Goal: Use online tool/utility: Utilize a website feature to perform a specific function

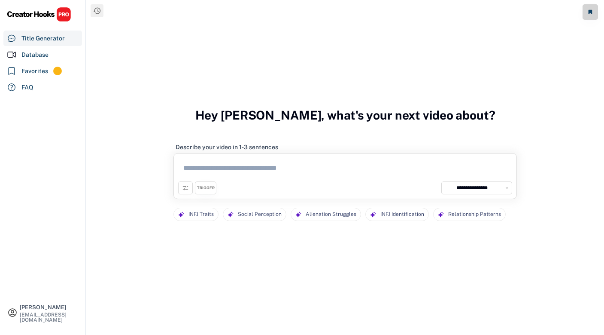
select select "**********"
click at [48, 56] on div "Database" at bounding box center [34, 54] width 27 height 9
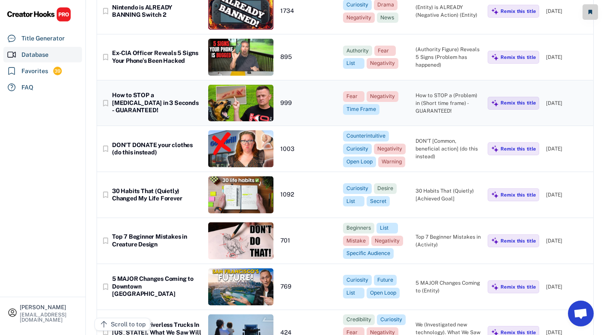
scroll to position [327, 0]
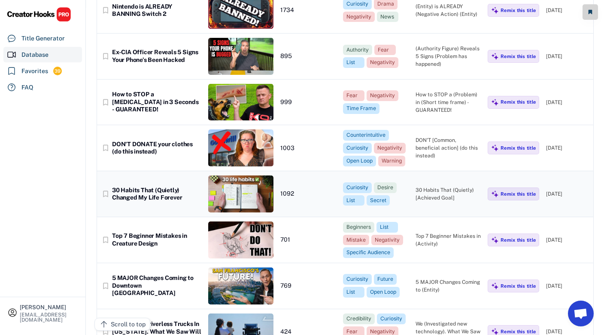
click at [166, 186] on div "30 Habits That (Quietly) Changed My Life Forever" at bounding box center [156, 193] width 89 height 15
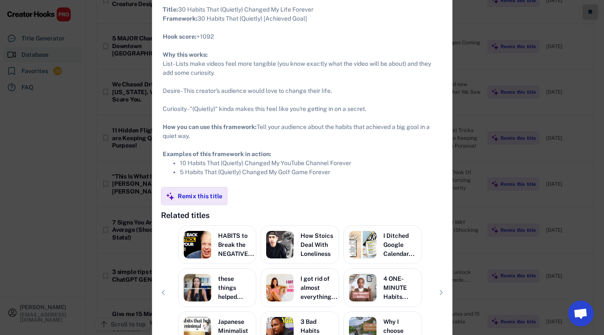
scroll to position [567, 0]
click at [208, 199] on div "Remix this title" at bounding box center [200, 196] width 45 height 8
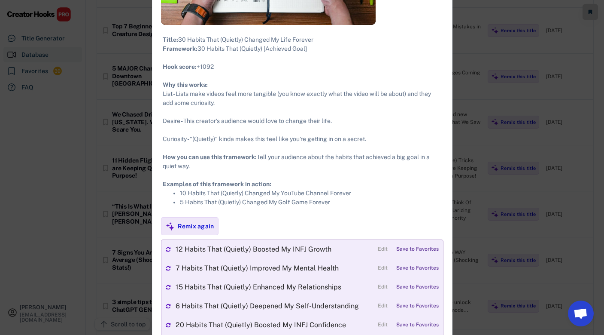
scroll to position [523, 0]
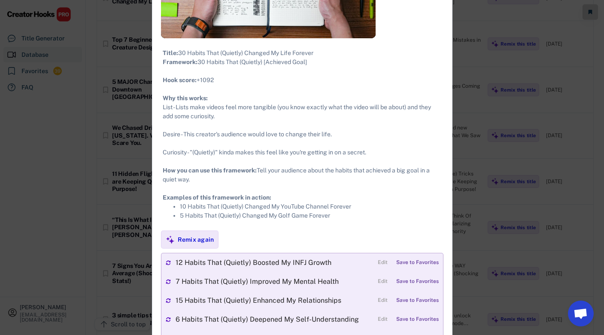
drag, startPoint x: 317, startPoint y: 53, endPoint x: 179, endPoint y: 52, distance: 138.3
click at [179, 52] on div "Title: 30 Habits That (Quietly) Changed My Life Forever Framework: 30 Habits Th…" at bounding box center [302, 134] width 279 height 171
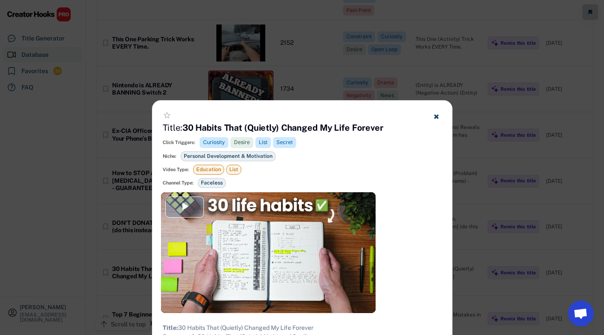
scroll to position [247, 0]
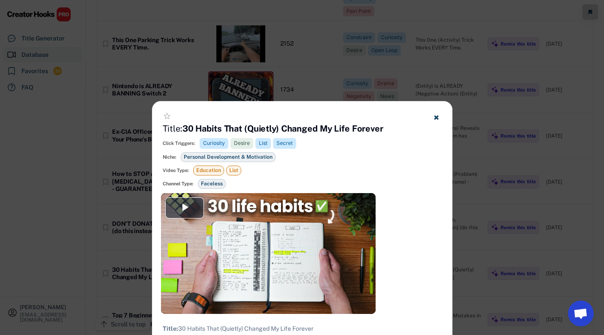
click at [436, 116] on icon at bounding box center [436, 117] width 6 height 6
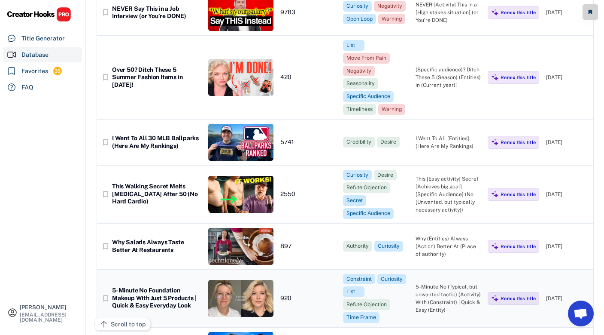
scroll to position [916, 0]
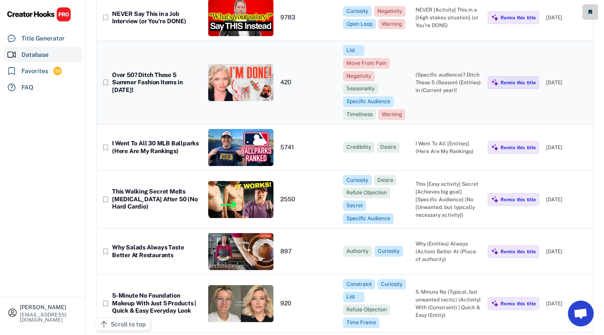
click at [149, 83] on div "Over 50? Ditch These 5 Summer Fashion Items in [DATE]!" at bounding box center [156, 82] width 89 height 23
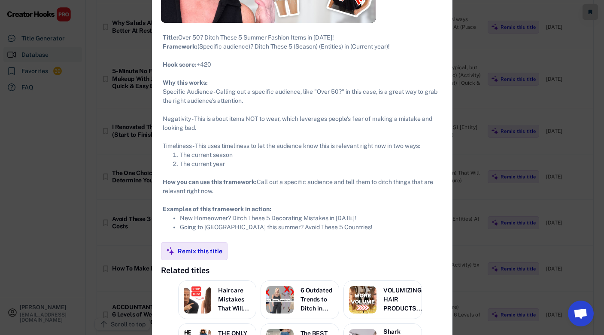
scroll to position [1141, 0]
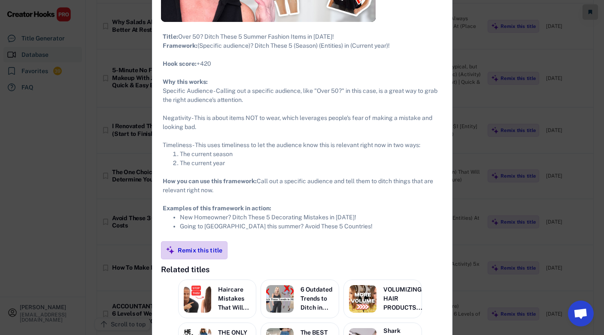
click at [209, 254] on div "Remix this title" at bounding box center [200, 250] width 45 height 8
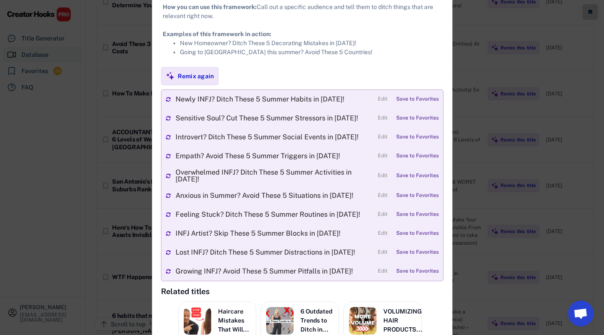
scroll to position [1315, 0]
click at [381, 56] on li "Going to [GEOGRAPHIC_DATA] this summer? Avoid These 5 Countries!" at bounding box center [311, 51] width 262 height 9
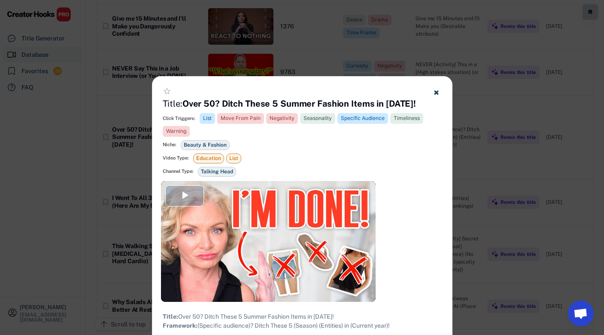
scroll to position [859, 0]
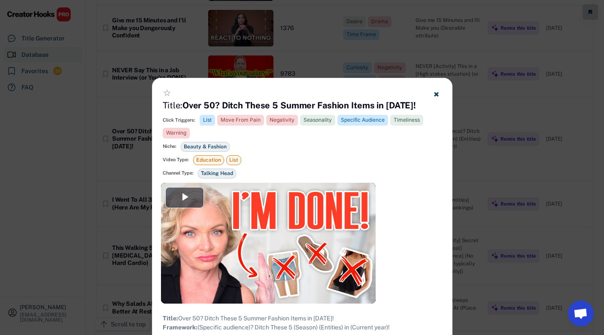
click at [438, 93] on use at bounding box center [436, 94] width 4 height 4
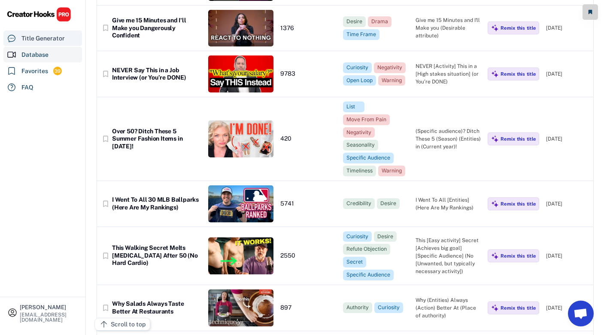
click at [54, 39] on div "Title Generator" at bounding box center [42, 38] width 43 height 9
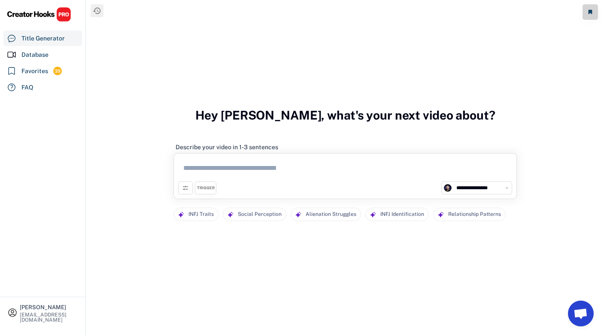
click at [219, 167] on textarea at bounding box center [345, 170] width 334 height 24
paste textarea "**********"
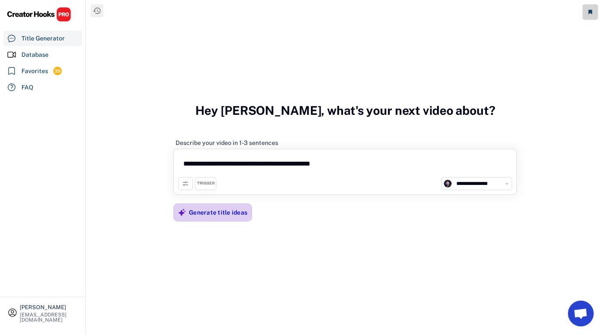
type textarea "**********"
click at [235, 215] on div "Generate title ideas" at bounding box center [218, 212] width 58 height 8
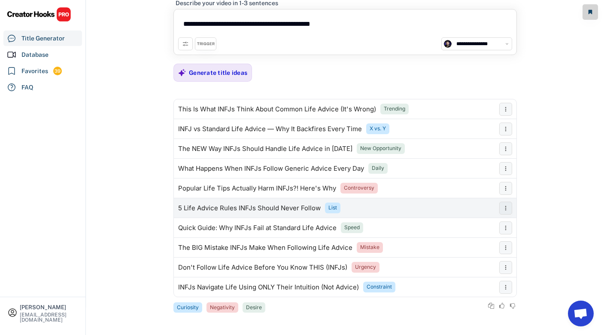
scroll to position [27, 0]
drag, startPoint x: 320, startPoint y: 209, endPoint x: 178, endPoint y: 208, distance: 142.2
click at [178, 208] on div "5 Life Advice Rules INFJs Should Never Follow List" at bounding box center [334, 207] width 321 height 17
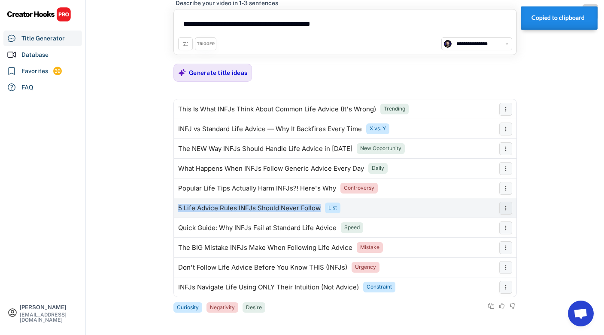
copy div "5 Life Advice Rules INFJs Should Never Follow"
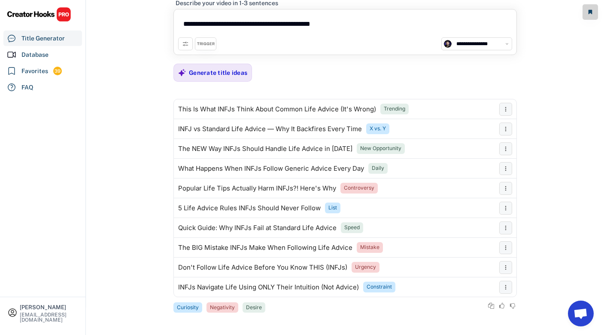
click at [355, 29] on textarea "**********" at bounding box center [345, 26] width 334 height 24
